Goal: Information Seeking & Learning: Learn about a topic

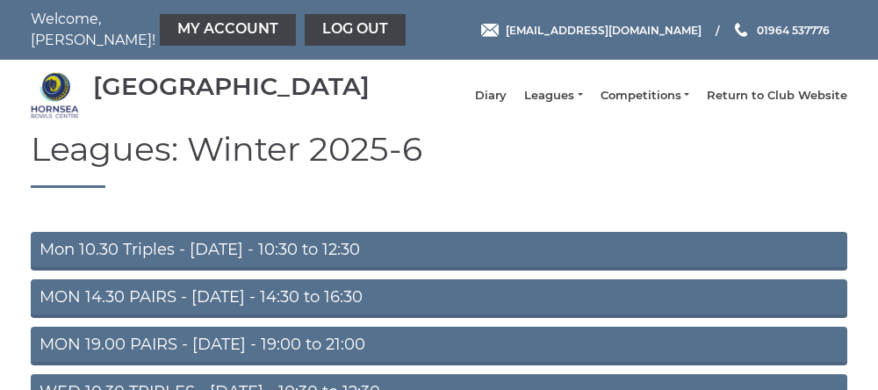
scroll to position [293, 0]
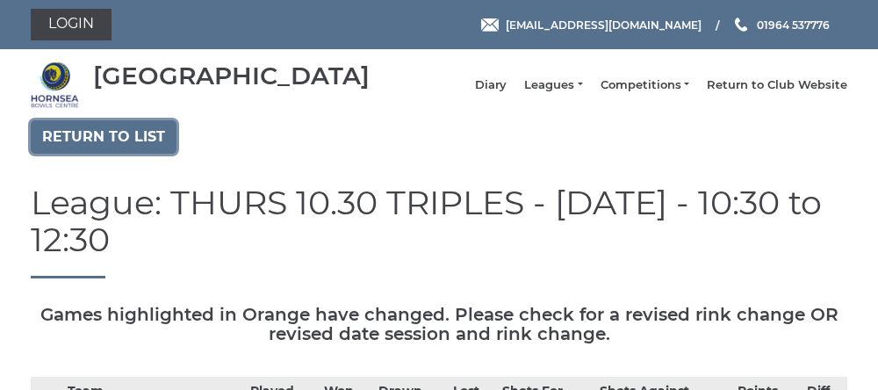
click at [76, 148] on link "Return to list" at bounding box center [104, 136] width 146 height 33
click at [135, 154] on link "Return to list" at bounding box center [104, 136] width 146 height 33
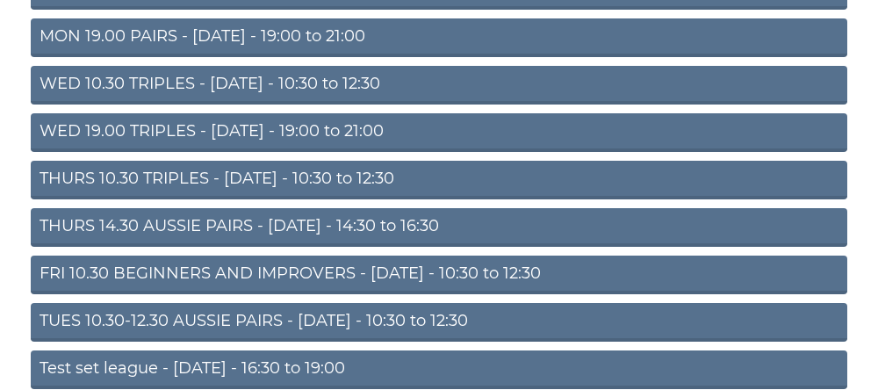
scroll to position [299, 0]
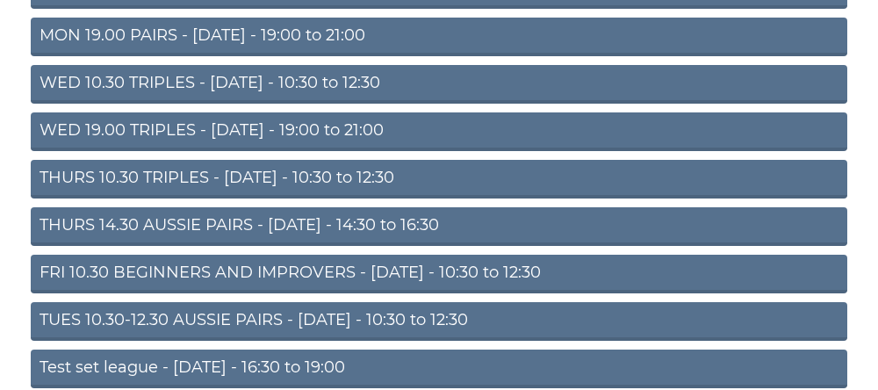
click at [93, 243] on link "THURS 14.30 AUSSIE PAIRS - Thursday - 14:30 to 16:30" at bounding box center [439, 226] width 817 height 39
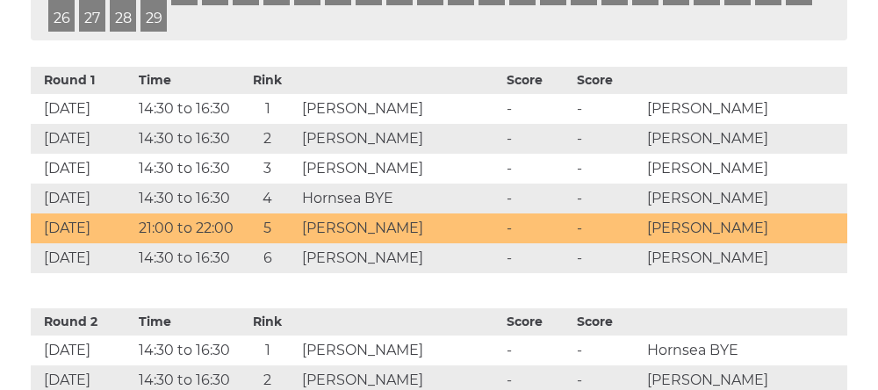
scroll to position [880, 0]
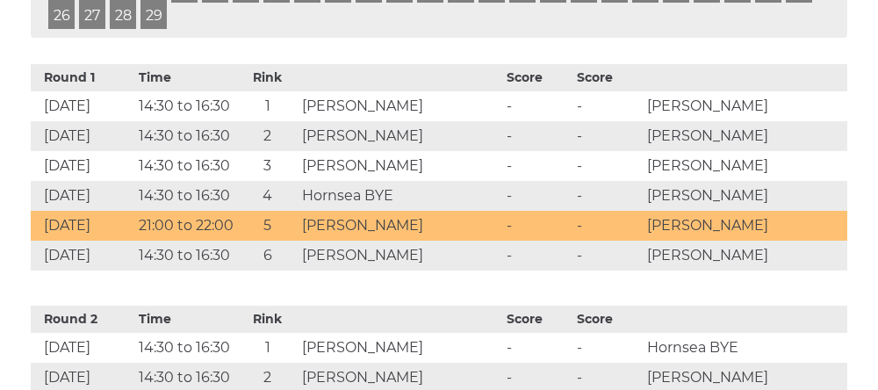
click at [160, 81] on th "Time" at bounding box center [186, 77] width 104 height 27
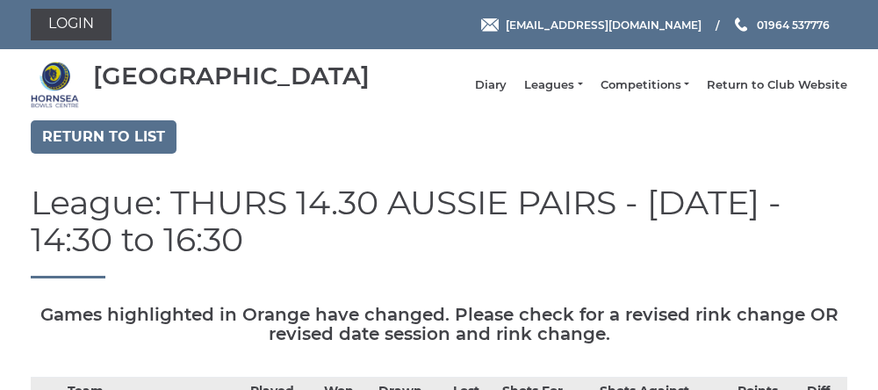
scroll to position [15, 0]
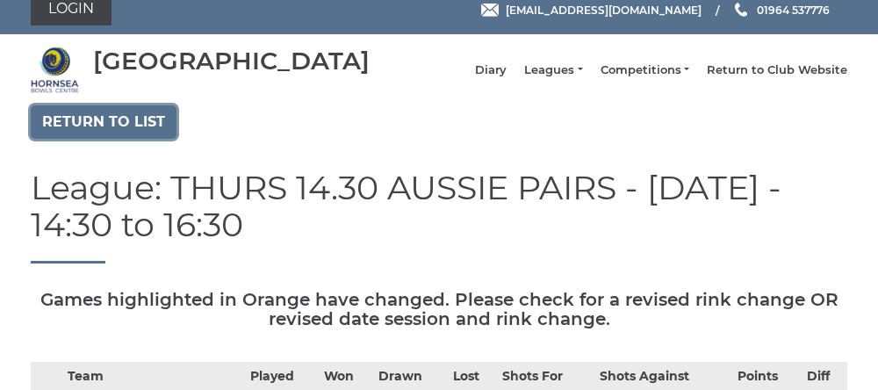
click at [100, 135] on link "Return to list" at bounding box center [104, 121] width 146 height 33
click at [125, 134] on link "Return to list" at bounding box center [104, 121] width 146 height 33
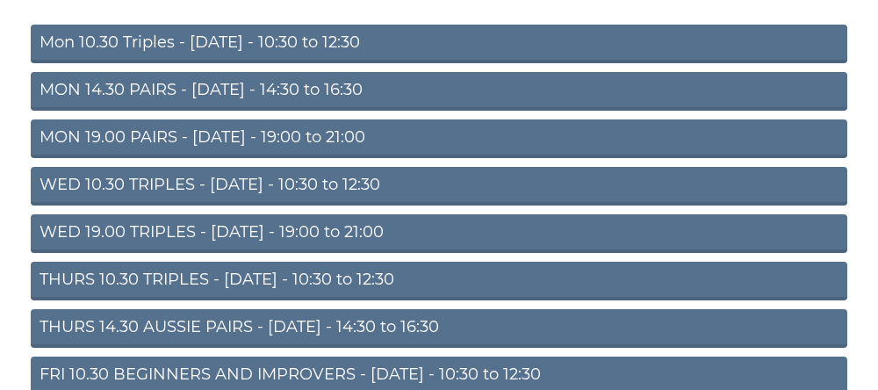
scroll to position [199, 0]
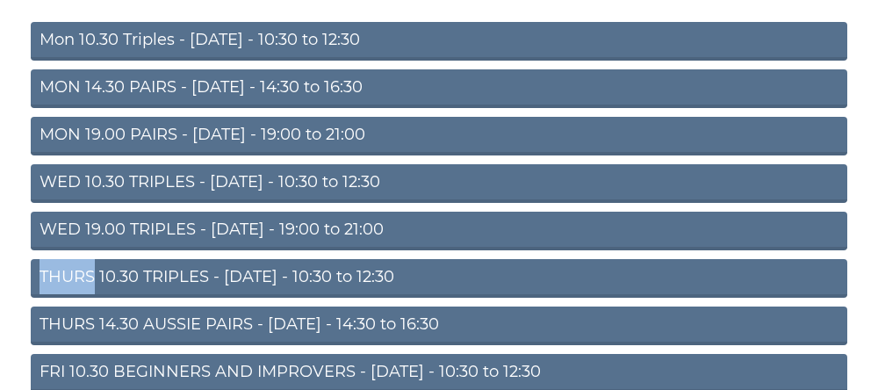
click at [234, 293] on link "THURS 10.30 TRIPLES - Thursday - 10:30 to 12:30" at bounding box center [439, 278] width 817 height 39
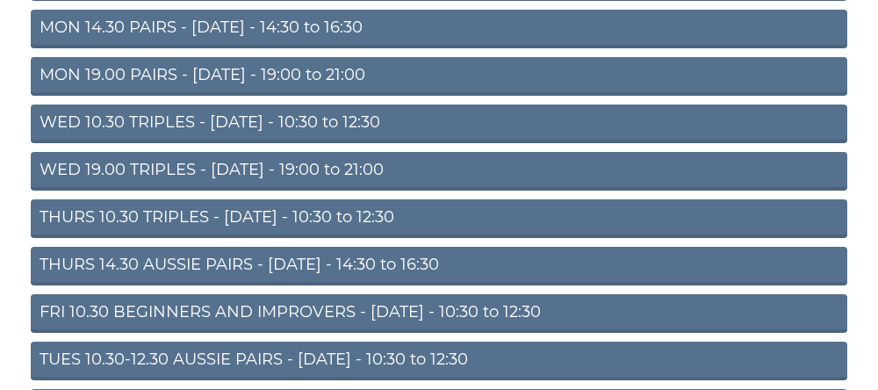
scroll to position [273, 0]
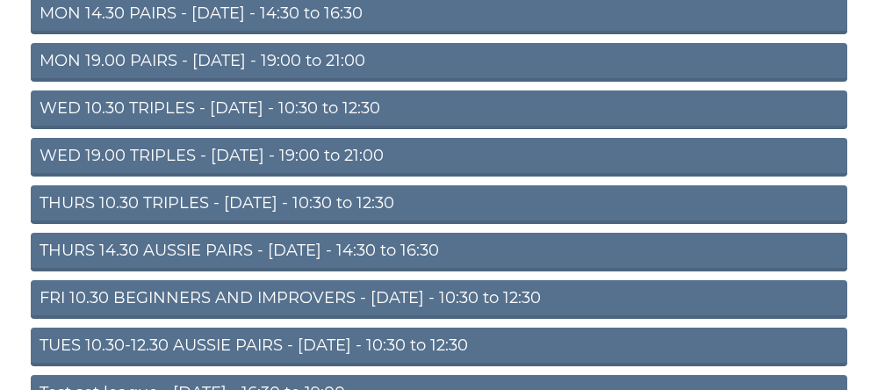
click at [178, 215] on link "THURS 10.30 TRIPLES - Thursday - 10:30 to 12:30" at bounding box center [439, 204] width 817 height 39
click at [171, 219] on link "THURS 10.30 TRIPLES - Thursday - 10:30 to 12:30" at bounding box center [439, 204] width 817 height 39
click at [170, 221] on link "THURS 10.30 TRIPLES - Thursday - 10:30 to 12:30" at bounding box center [439, 204] width 817 height 39
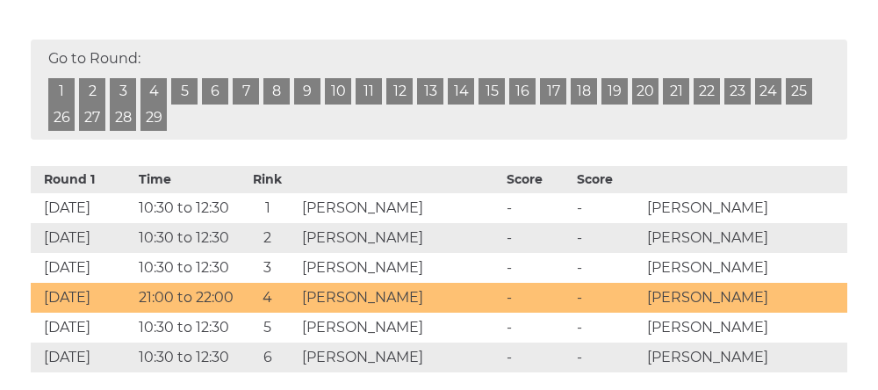
scroll to position [778, 0]
